Goal: Task Accomplishment & Management: Complete application form

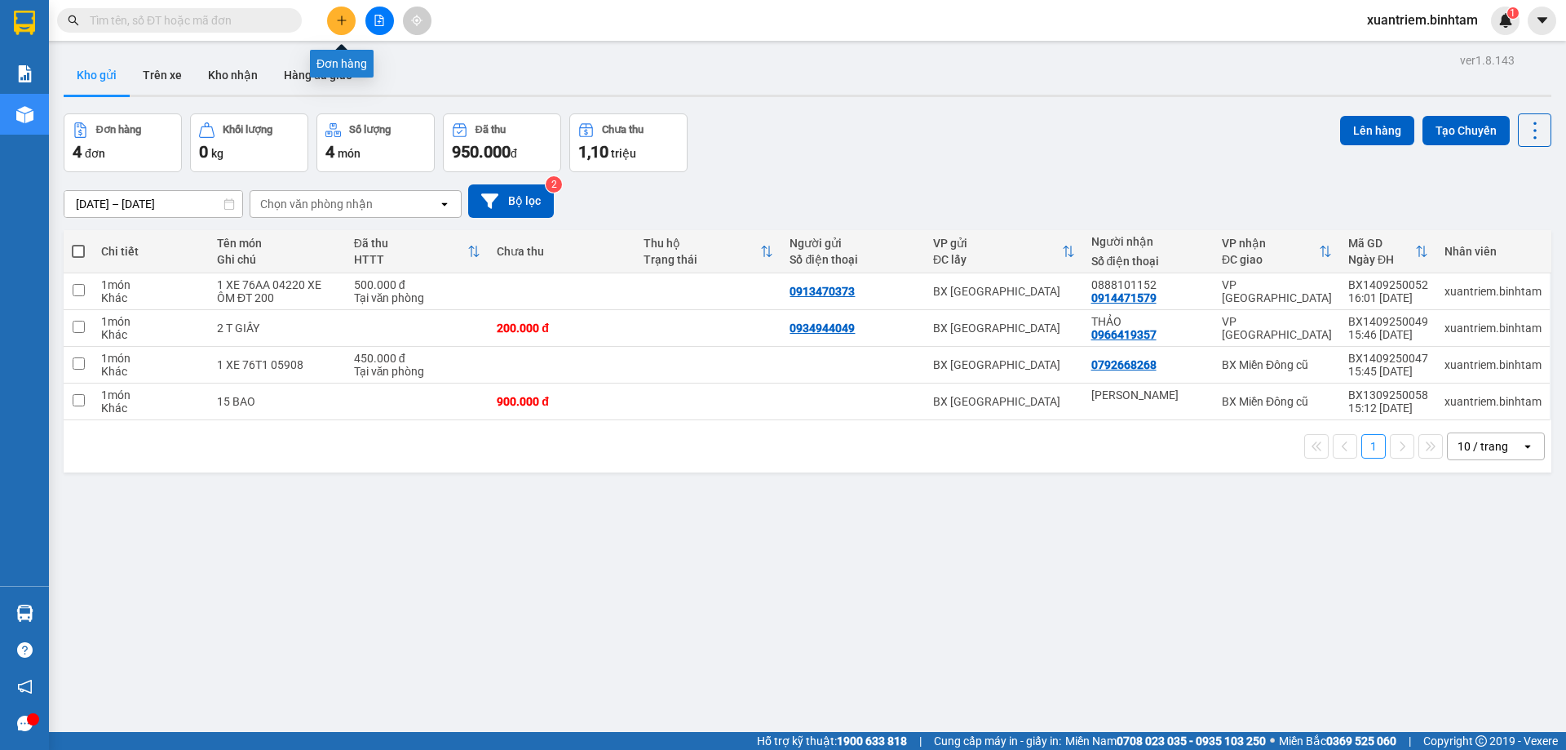
click at [346, 23] on icon "plus" at bounding box center [341, 20] width 11 height 11
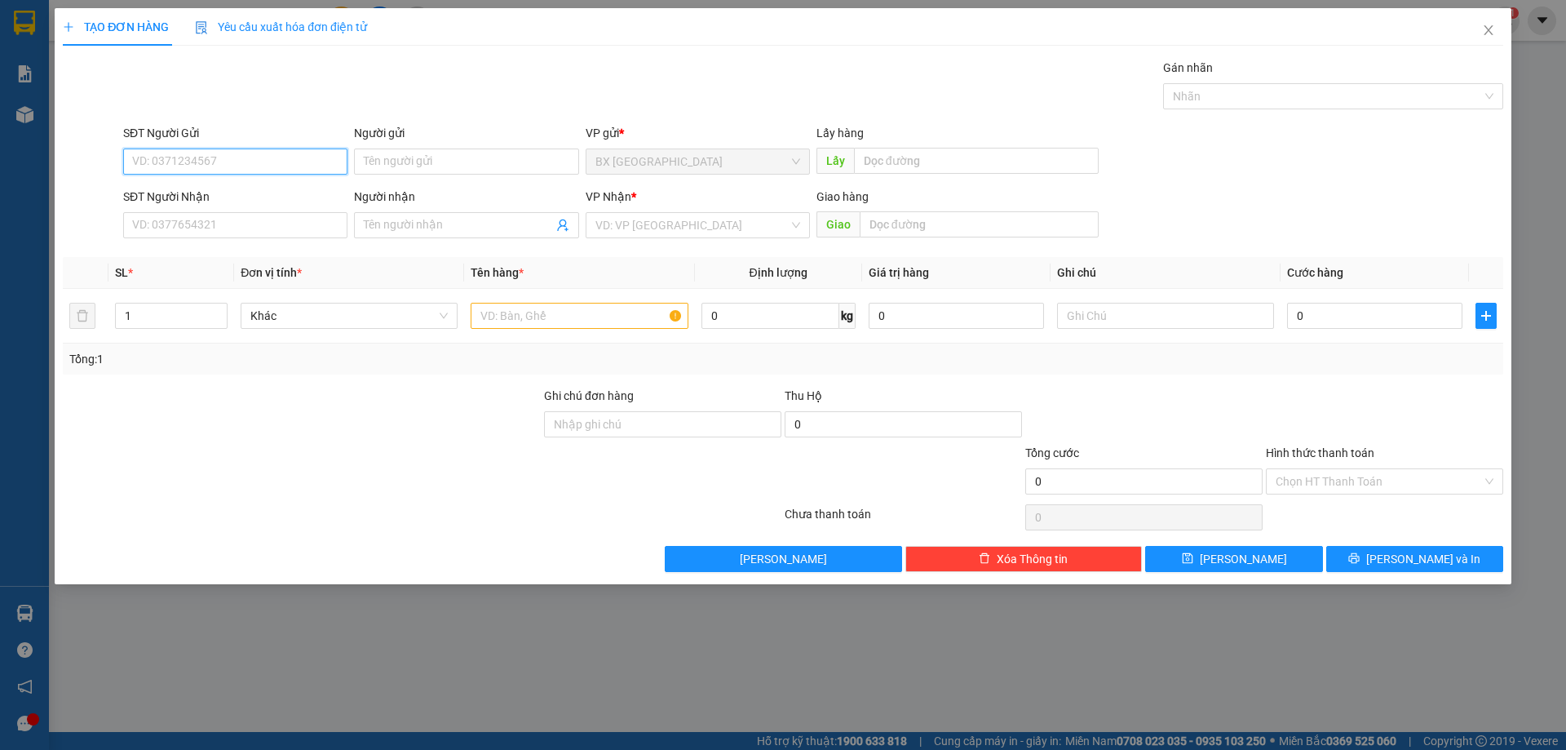
click at [243, 159] on input "SĐT Người Gửi" at bounding box center [235, 161] width 224 height 26
type input "0345975279"
click at [207, 193] on div "0345975279" at bounding box center [235, 194] width 205 height 18
type input "0967702139"
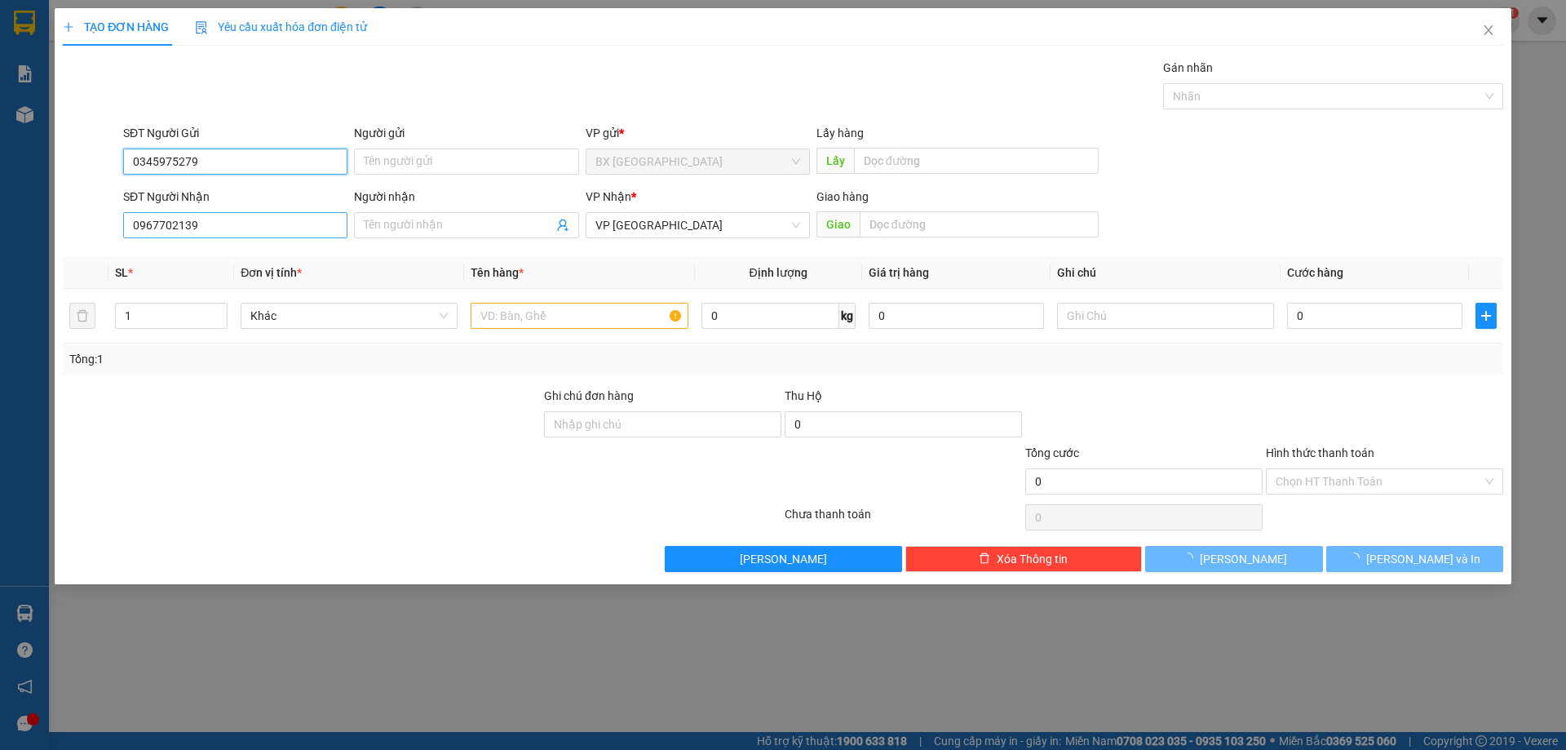
type input "70.000"
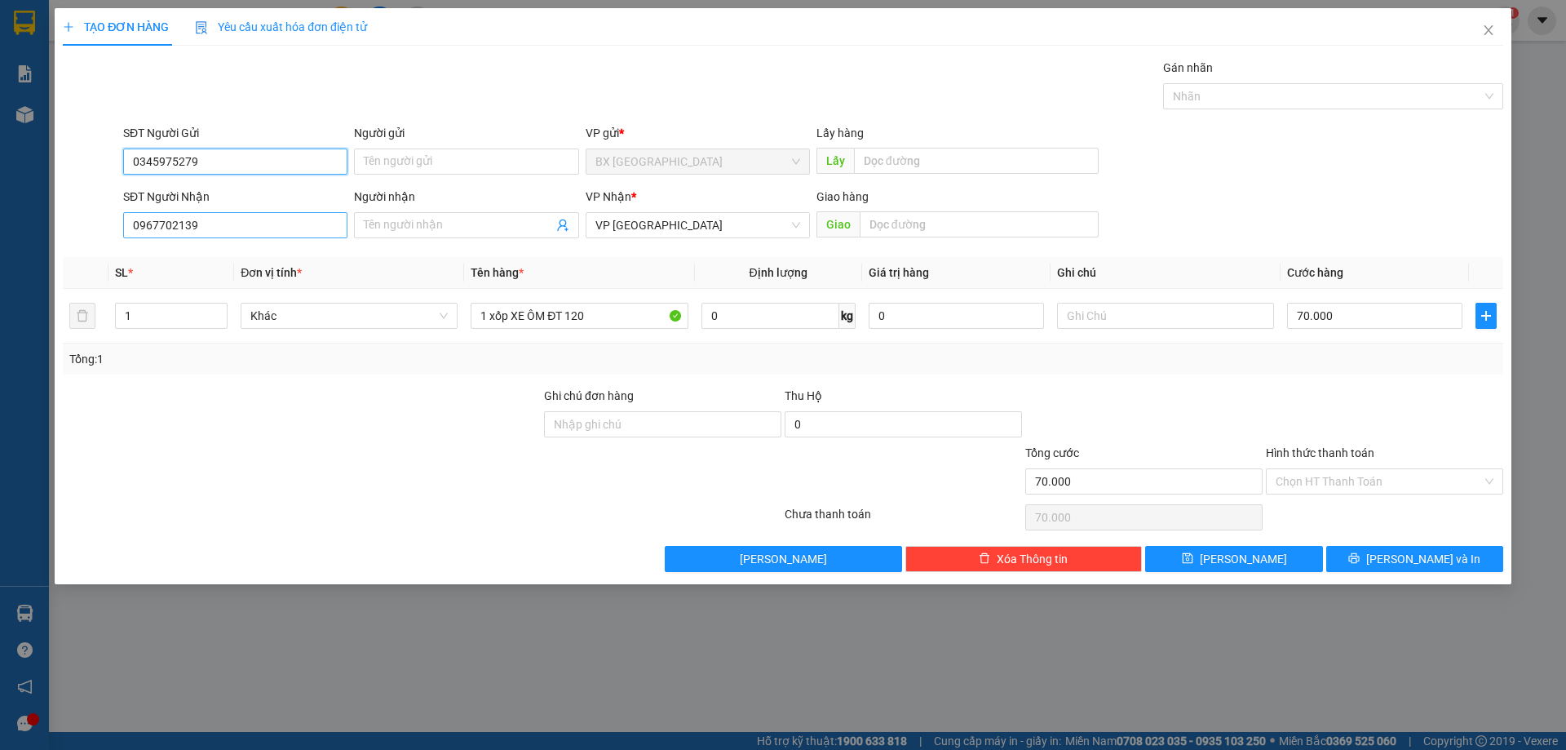
type input "0345975279"
click at [241, 221] on input "0967702139" at bounding box center [235, 225] width 224 height 26
click at [224, 256] on div "0967702139" at bounding box center [235, 258] width 205 height 18
click at [1367, 484] on input "Hình thức thanh toán" at bounding box center [1379, 481] width 206 height 24
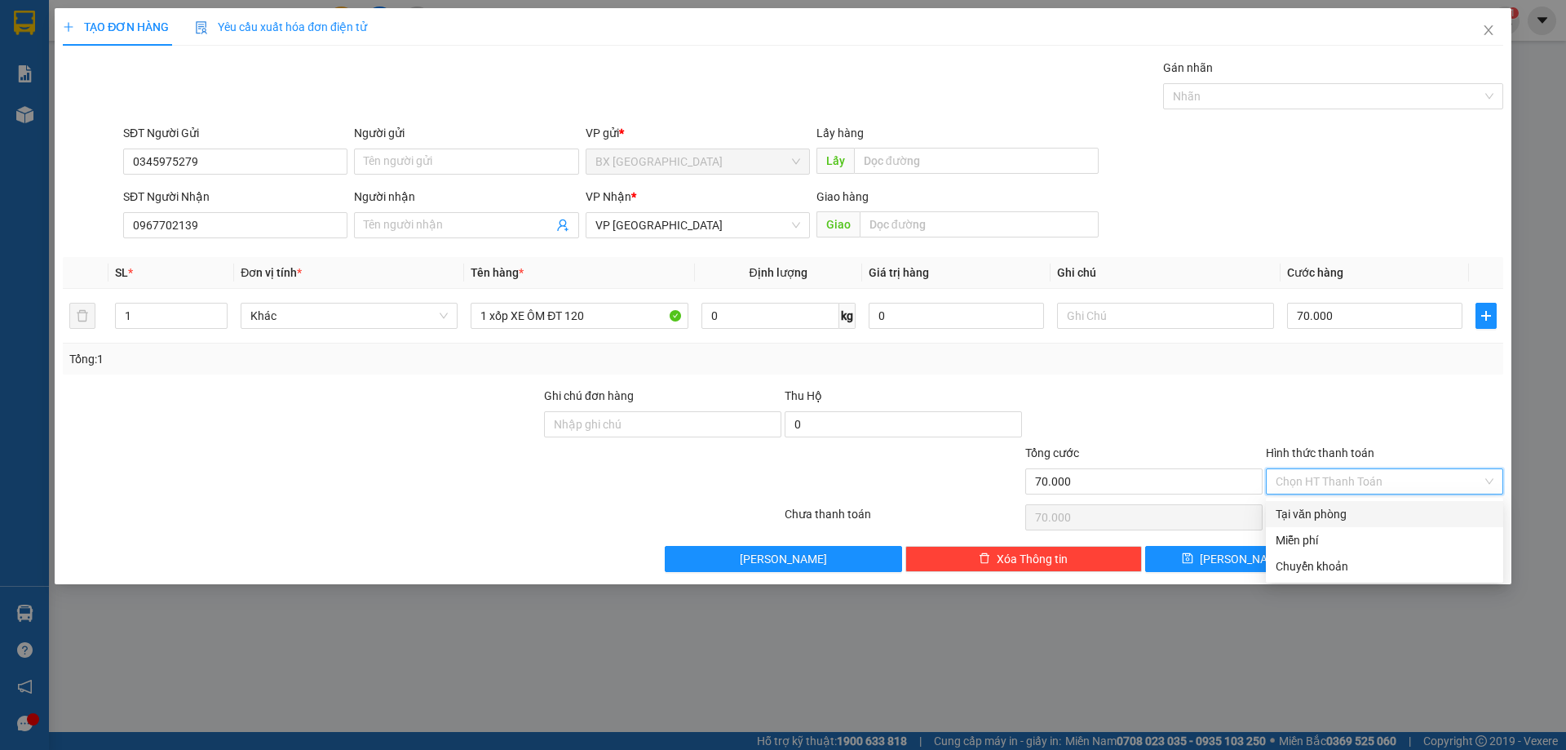
click at [1356, 518] on div "Tại văn phòng" at bounding box center [1385, 514] width 218 height 18
type input "0"
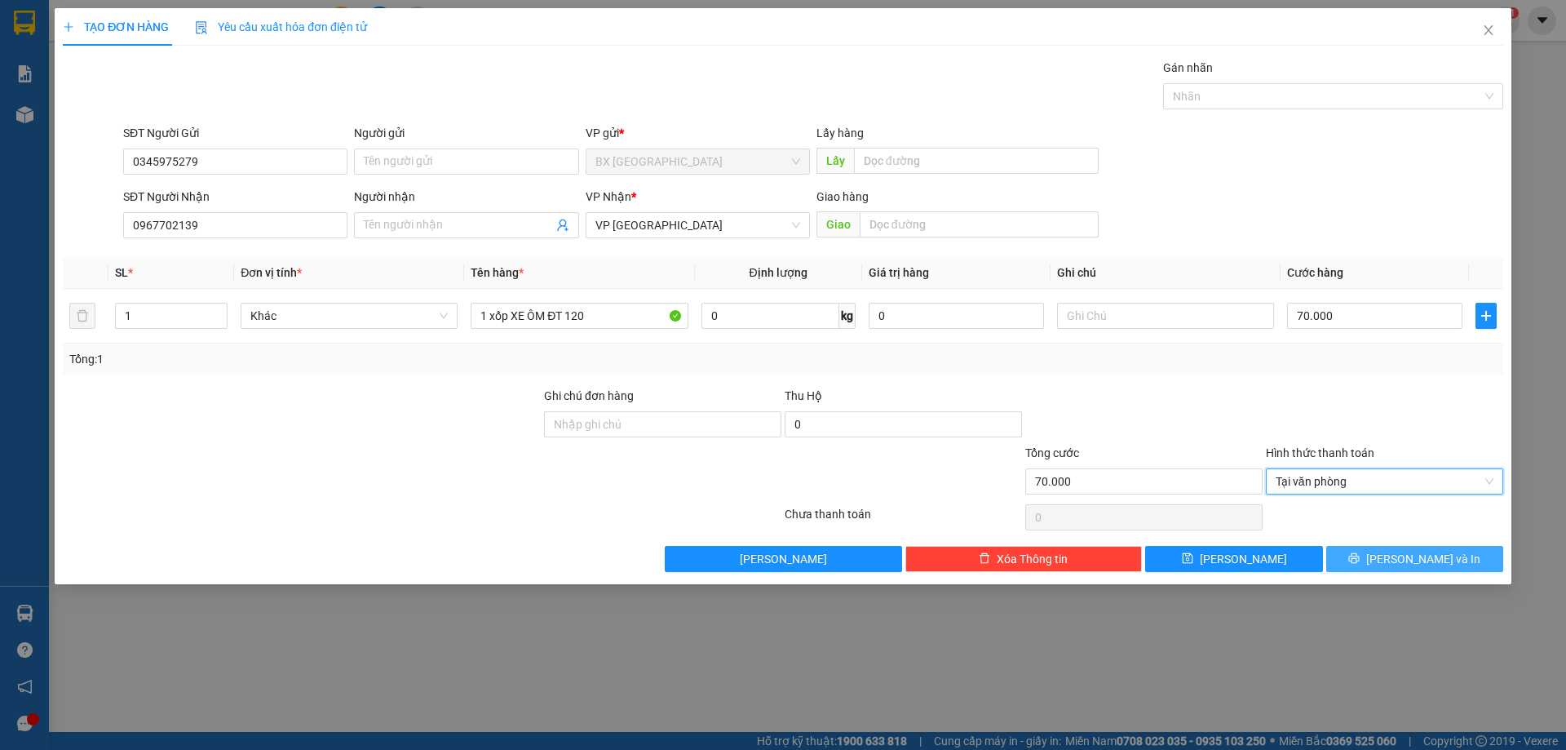
click at [1349, 551] on button "[PERSON_NAME] và In" at bounding box center [1415, 559] width 177 height 26
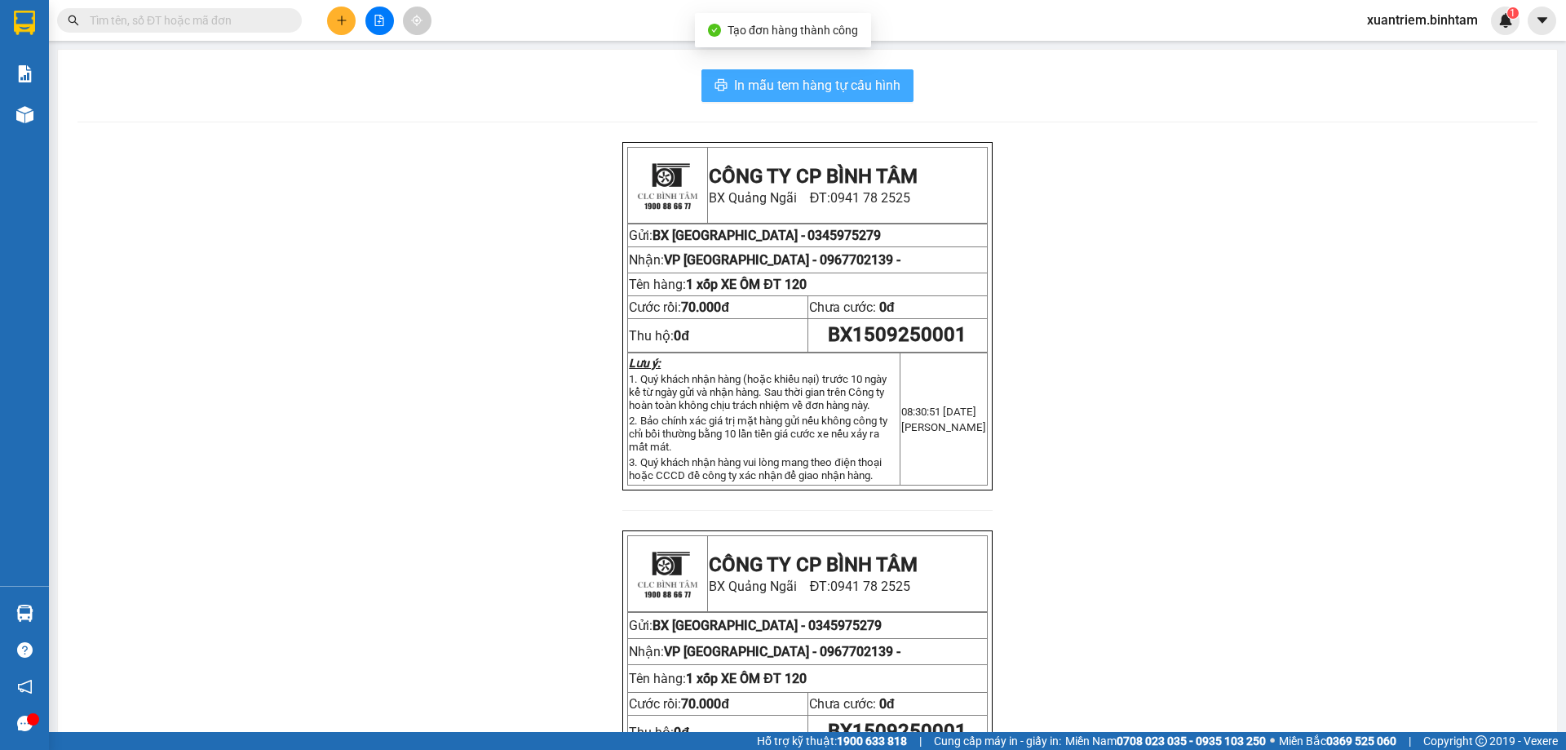
click at [876, 74] on button "In mẫu tem hàng tự cấu hình" at bounding box center [808, 85] width 212 height 33
